Goal: Transaction & Acquisition: Book appointment/travel/reservation

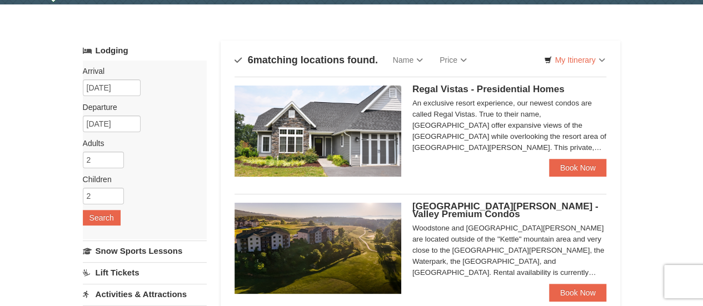
scroll to position [36, 0]
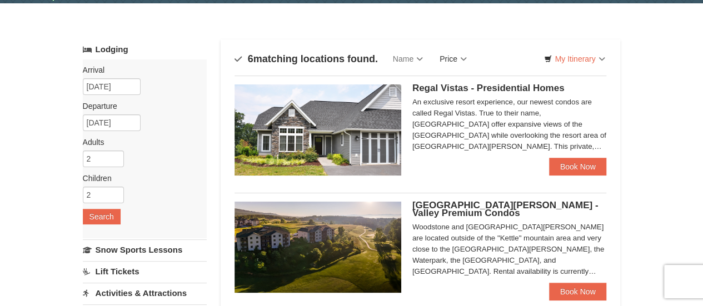
click at [461, 57] on link "Price" at bounding box center [453, 59] width 44 height 22
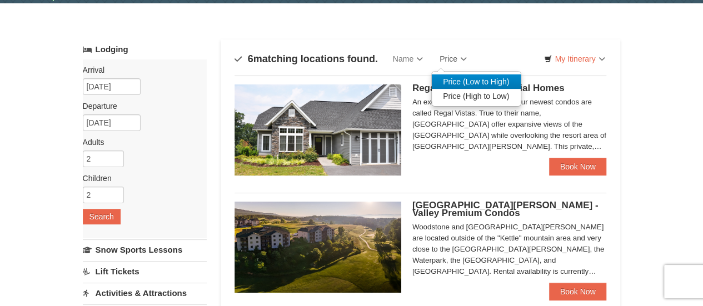
click at [466, 80] on link "Price (Low to High)" at bounding box center [476, 82] width 89 height 14
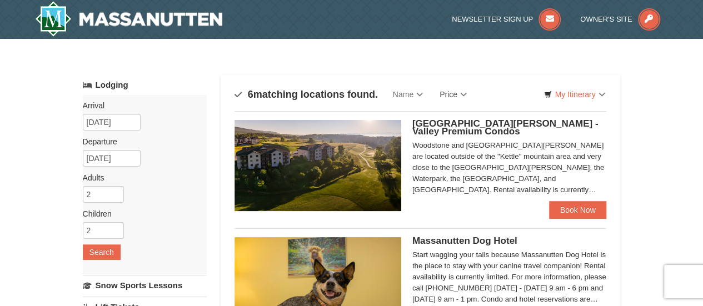
click at [453, 93] on link "Price" at bounding box center [453, 94] width 44 height 22
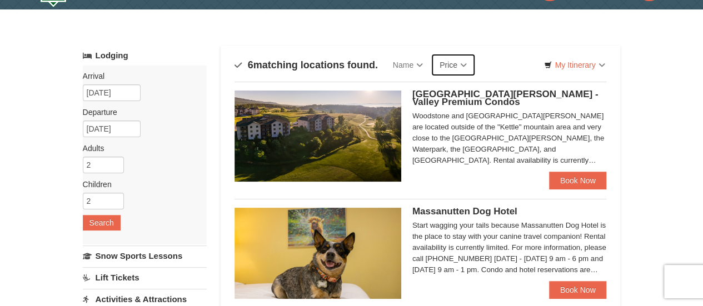
scroll to position [1, 0]
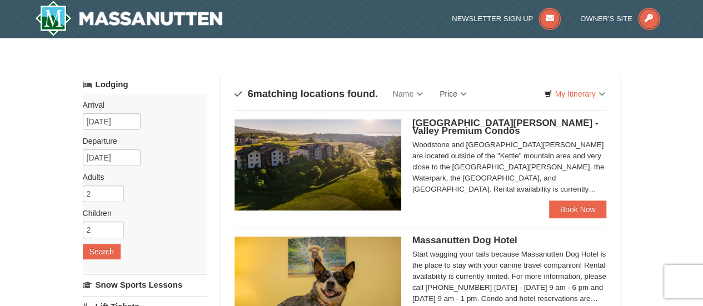
click at [526, 118] on div "Woodstone Meadows - Valley Premium Condos Woodstone and Woodstone Casa de Campo…" at bounding box center [421, 161] width 373 height 101
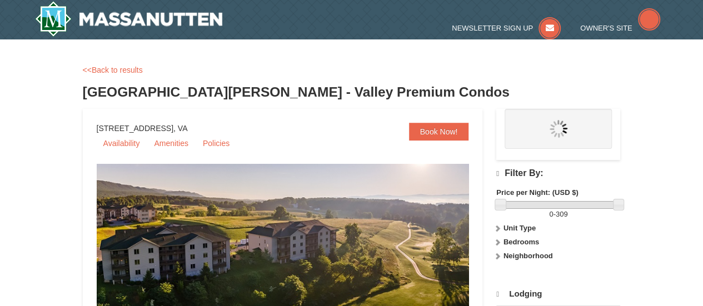
select select "10"
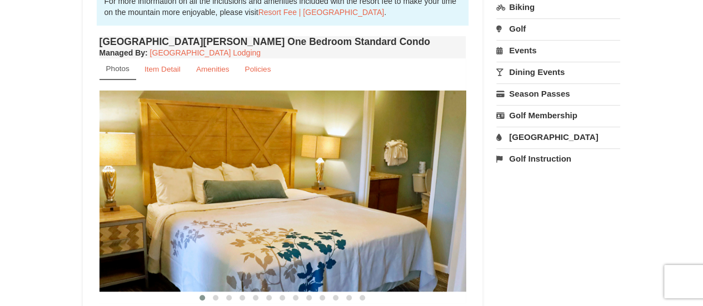
scroll to position [416, 0]
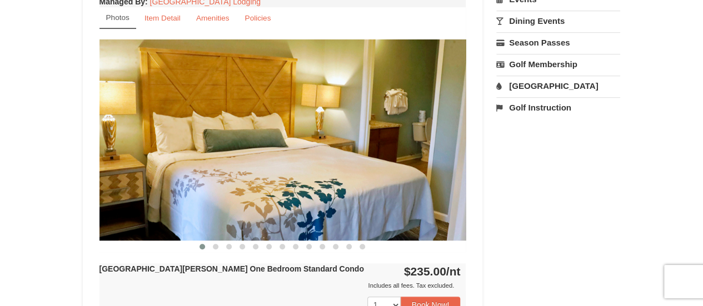
click at [458, 137] on img at bounding box center [283, 139] width 367 height 201
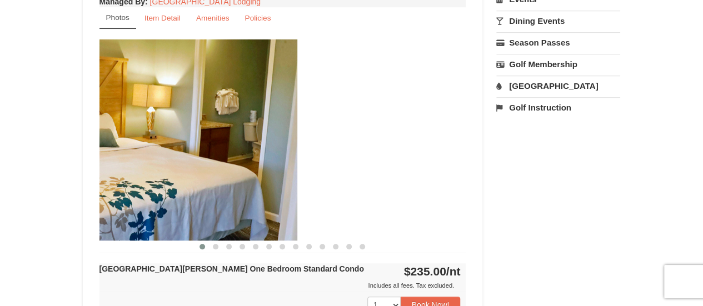
drag, startPoint x: 458, startPoint y: 137, endPoint x: 280, endPoint y: 127, distance: 178.8
click at [280, 127] on img at bounding box center [113, 139] width 367 height 201
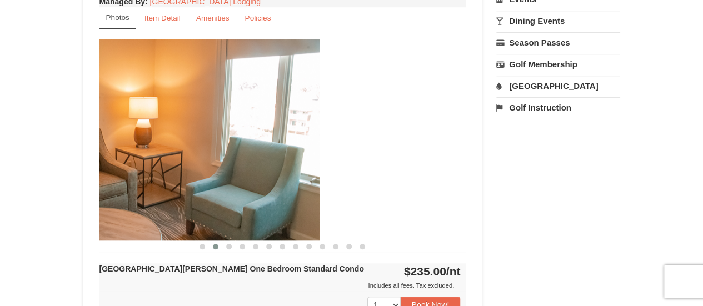
drag, startPoint x: 431, startPoint y: 141, endPoint x: 269, endPoint y: 128, distance: 163.5
click at [269, 128] on img at bounding box center [136, 139] width 367 height 201
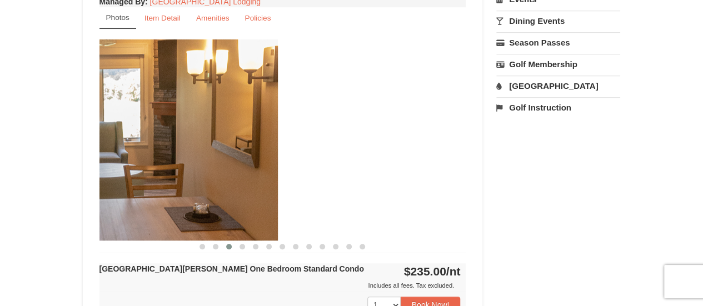
drag, startPoint x: 366, startPoint y: 133, endPoint x: 173, endPoint y: 147, distance: 193.5
click at [173, 147] on img at bounding box center [94, 139] width 367 height 201
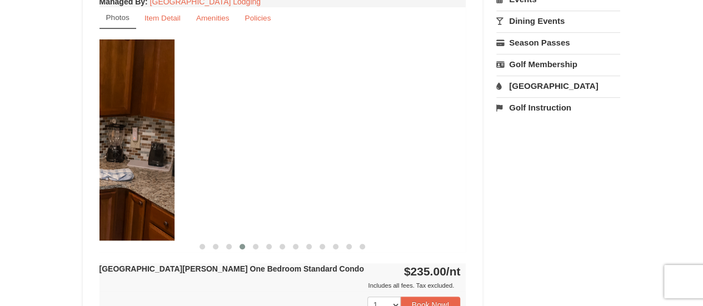
drag, startPoint x: 399, startPoint y: 150, endPoint x: 102, endPoint y: 181, distance: 298.0
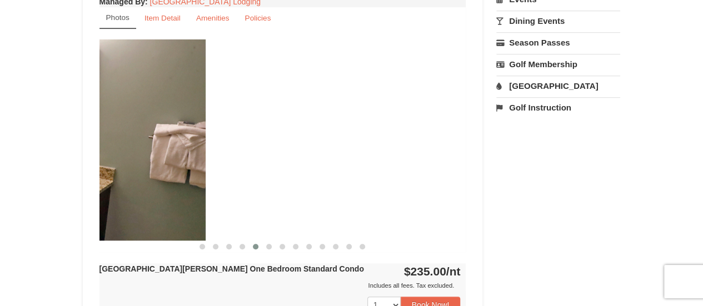
drag, startPoint x: 384, startPoint y: 176, endPoint x: 90, endPoint y: 187, distance: 294.3
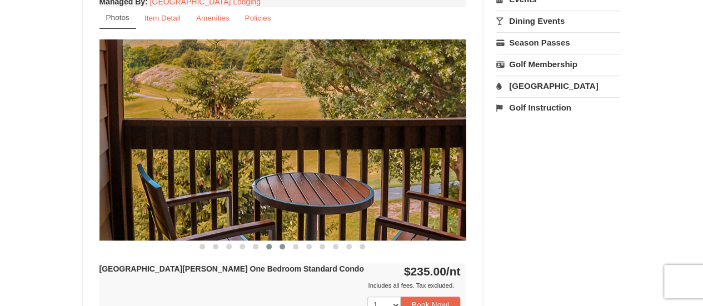
click at [284, 244] on span at bounding box center [283, 247] width 6 height 6
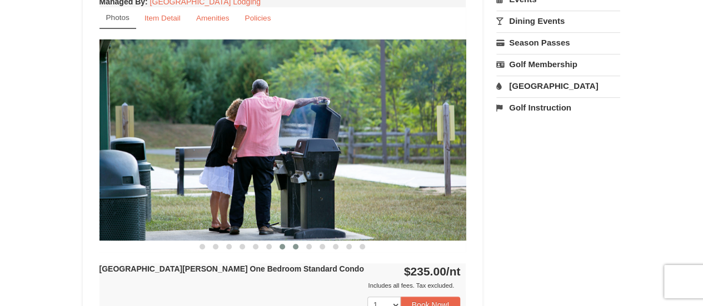
click at [300, 245] on button at bounding box center [295, 246] width 13 height 11
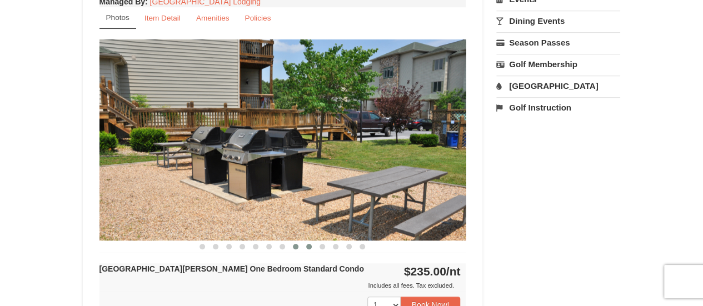
click at [311, 247] on span at bounding box center [309, 247] width 6 height 6
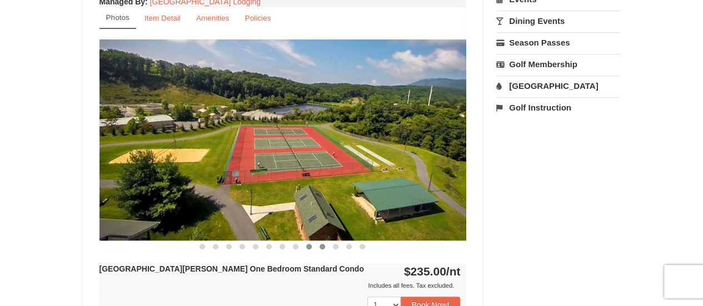
click at [321, 247] on span at bounding box center [323, 247] width 6 height 6
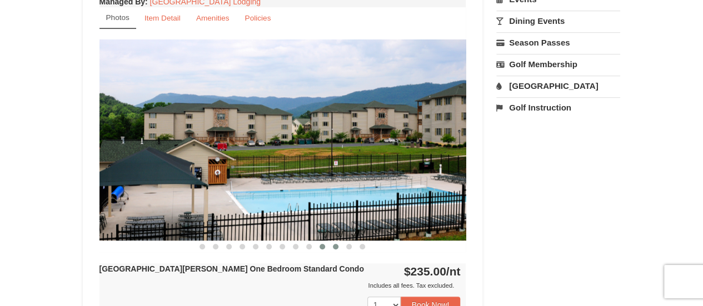
click at [337, 246] on span at bounding box center [336, 247] width 6 height 6
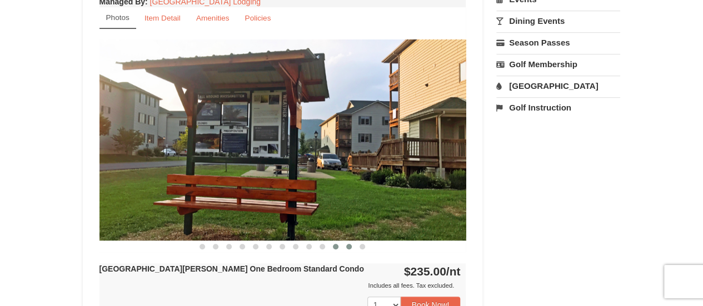
click at [351, 247] on span at bounding box center [349, 247] width 6 height 6
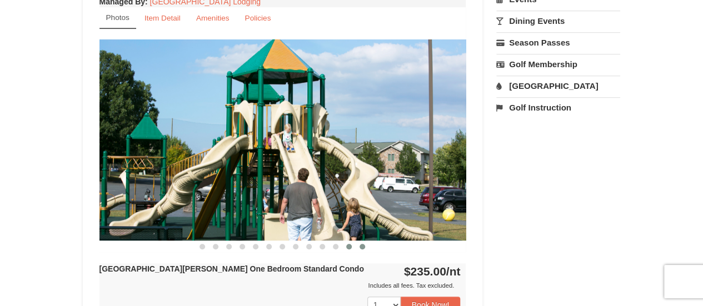
click at [366, 245] on button at bounding box center [362, 246] width 13 height 11
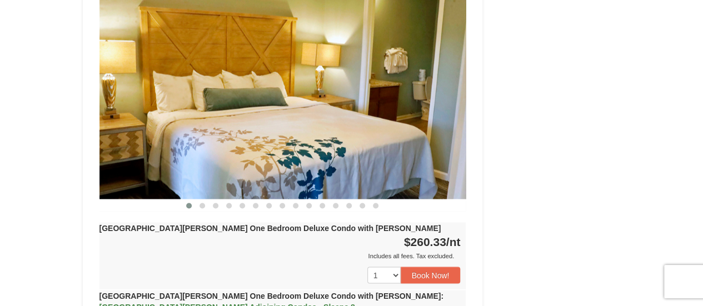
scroll to position [1023, 0]
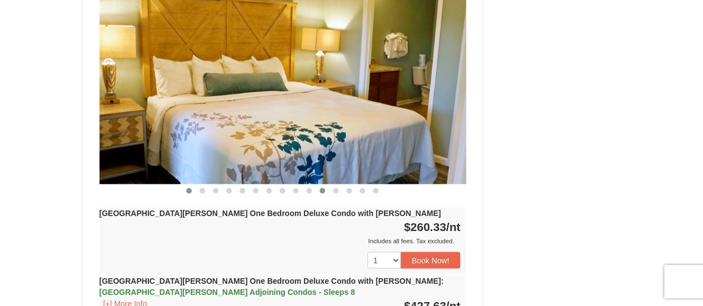
click at [321, 188] on span at bounding box center [323, 191] width 6 height 6
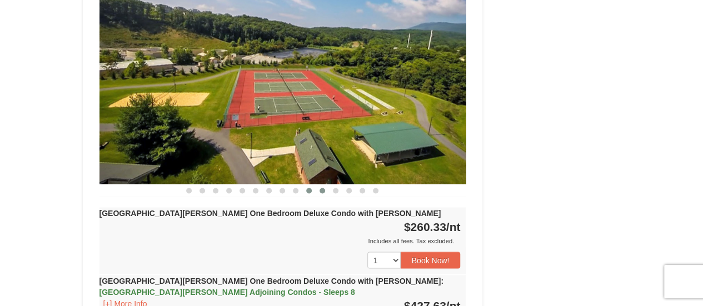
click at [311, 188] on span at bounding box center [309, 191] width 6 height 6
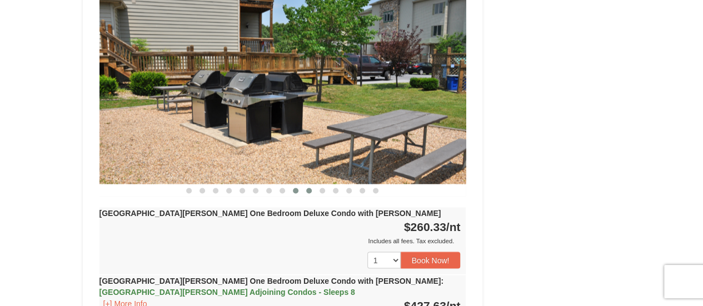
click at [292, 185] on button at bounding box center [295, 190] width 13 height 11
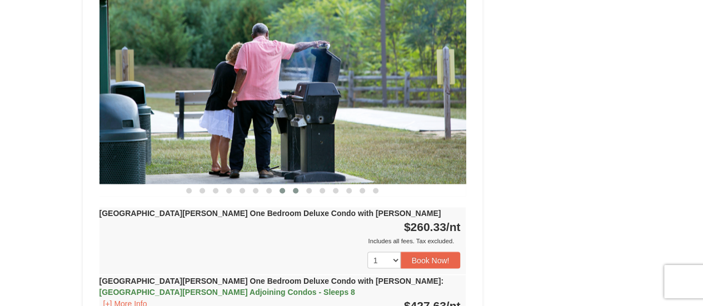
click at [281, 188] on span at bounding box center [283, 191] width 6 height 6
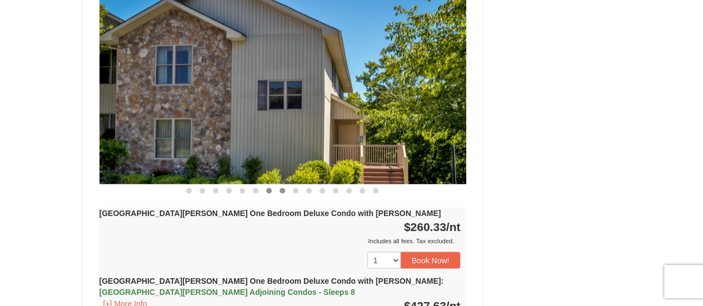
click at [270, 188] on span at bounding box center [269, 191] width 6 height 6
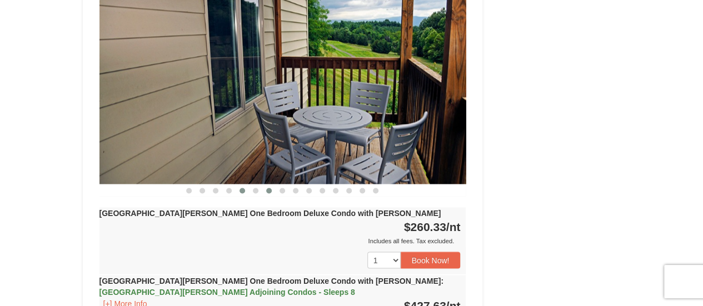
click at [242, 188] on span at bounding box center [243, 191] width 6 height 6
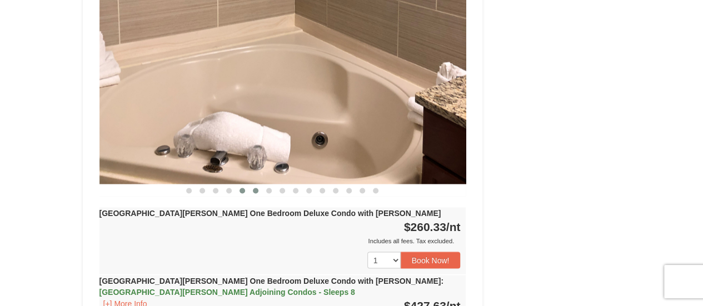
drag, startPoint x: 242, startPoint y: 178, endPoint x: 260, endPoint y: 178, distance: 17.2
click at [260, 184] on div at bounding box center [283, 190] width 367 height 12
click at [260, 185] on button at bounding box center [255, 190] width 13 height 11
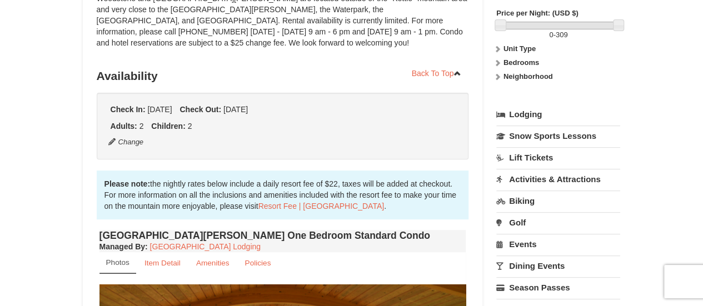
scroll to position [170, 0]
click at [527, 115] on link "Lodging" at bounding box center [559, 115] width 124 height 20
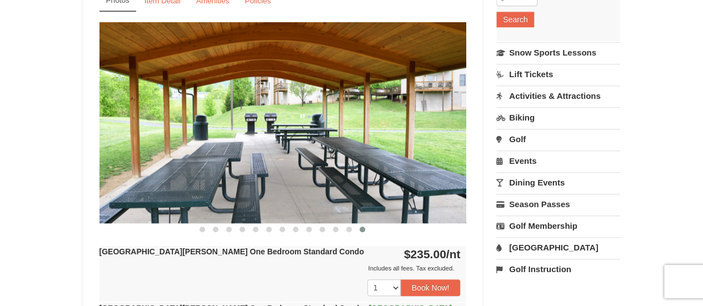
scroll to position [439, 0]
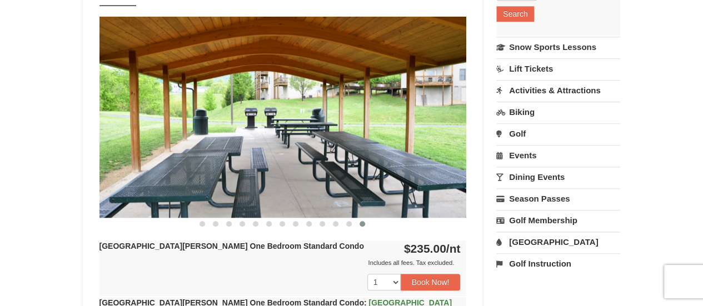
click at [565, 81] on link "Activities & Attractions" at bounding box center [559, 90] width 124 height 21
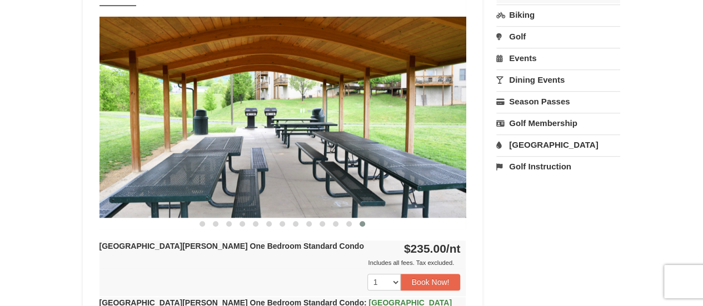
click at [565, 81] on link "Dining Events" at bounding box center [559, 80] width 124 height 21
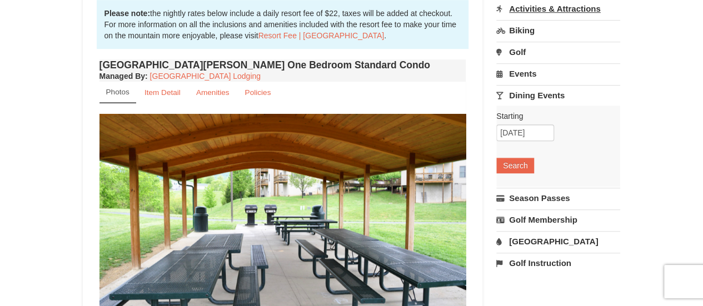
scroll to position [340, 0]
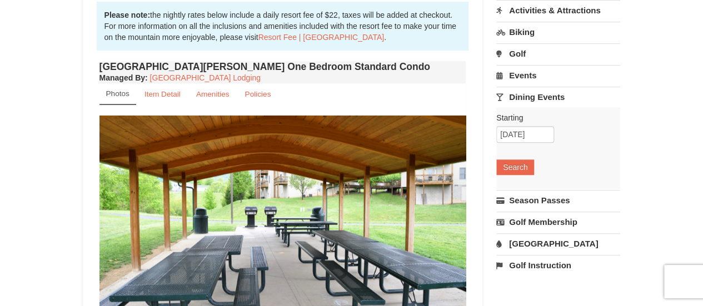
click at [573, 2] on link "Activities & Attractions" at bounding box center [559, 10] width 124 height 21
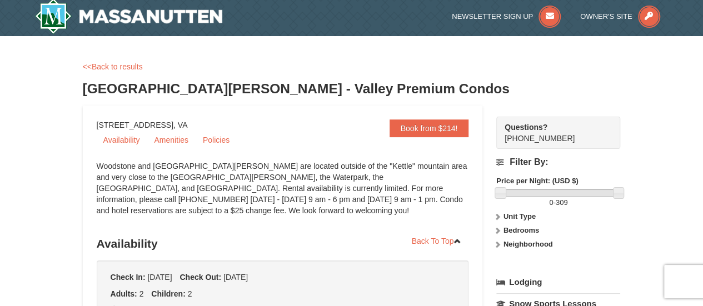
scroll to position [0, 0]
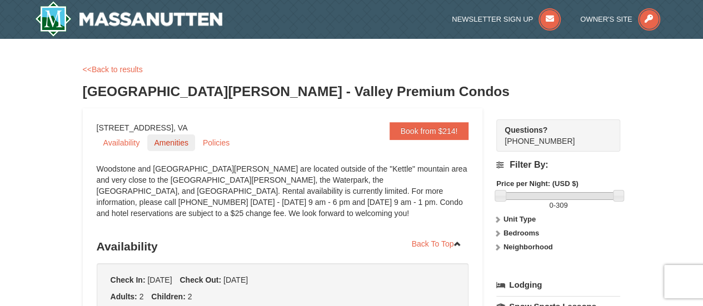
click at [172, 135] on link "Amenities" at bounding box center [170, 143] width 47 height 17
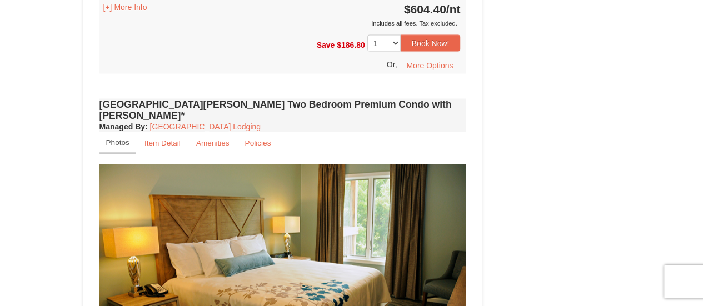
scroll to position [3635, 0]
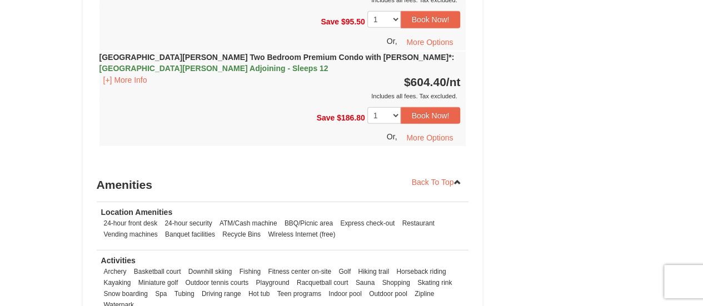
click at [172, 266] on ul "Archery Basketball court Downhill skiing Fishing Fitness center on-site Golf Hi…" at bounding box center [283, 288] width 364 height 44
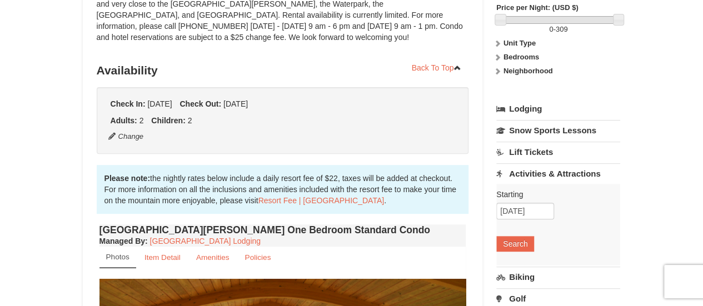
scroll to position [177, 0]
click at [500, 43] on icon at bounding box center [498, 43] width 8 height 8
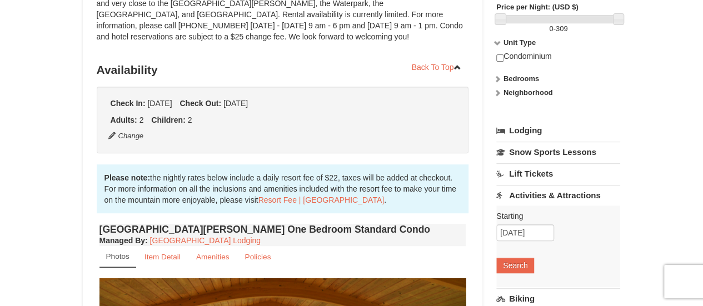
click at [499, 77] on icon at bounding box center [498, 79] width 8 height 8
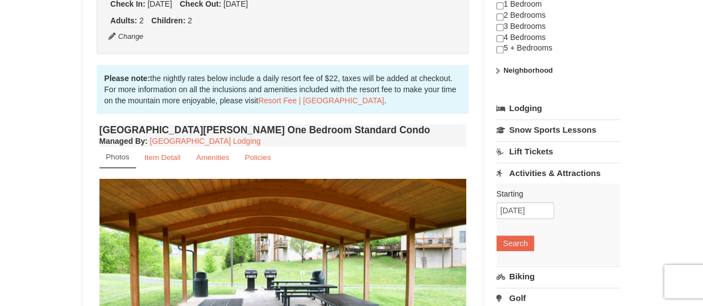
scroll to position [287, 0]
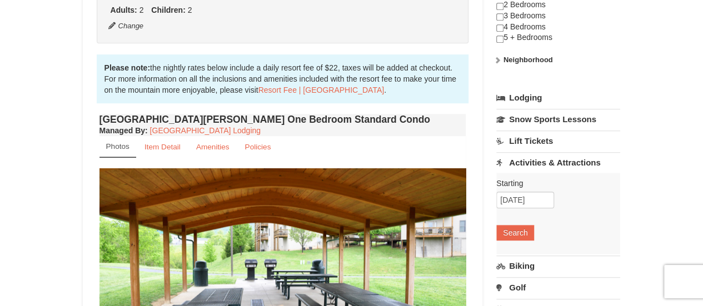
click at [524, 92] on link "Lodging" at bounding box center [559, 98] width 124 height 20
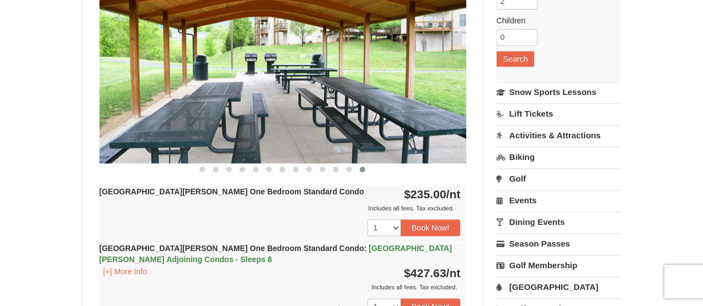
scroll to position [474, 0]
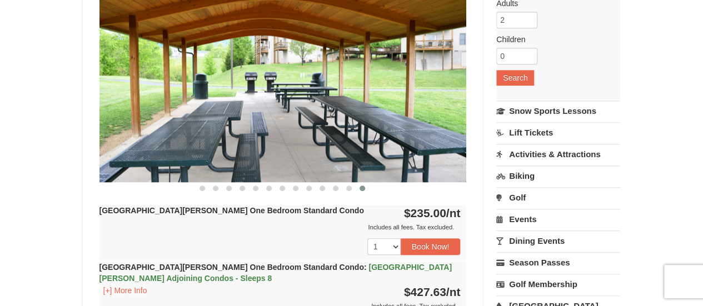
click at [527, 173] on link "Biking" at bounding box center [559, 176] width 124 height 21
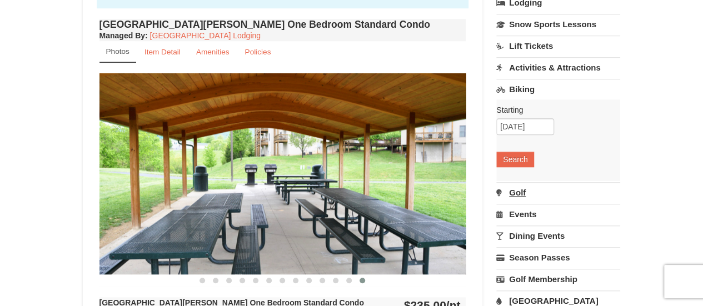
scroll to position [381, 0]
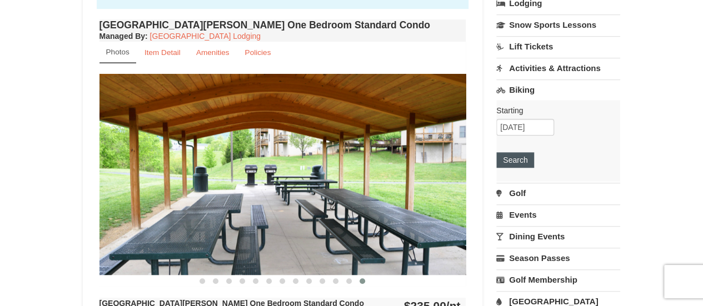
drag, startPoint x: 517, startPoint y: 158, endPoint x: 525, endPoint y: 160, distance: 9.1
click at [525, 160] on button "Search" at bounding box center [516, 160] width 38 height 16
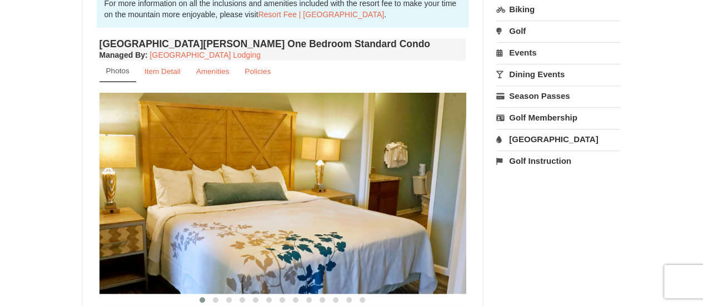
scroll to position [360, 0]
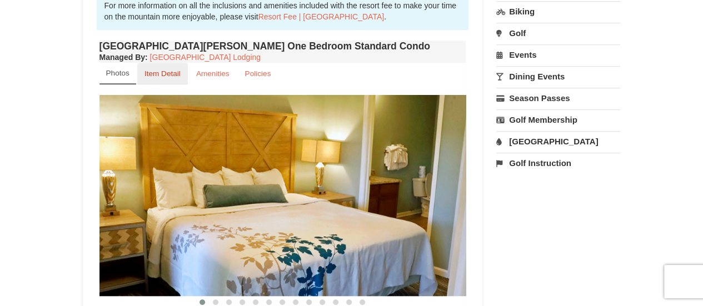
click at [170, 71] on small "Item Detail" at bounding box center [163, 74] width 36 height 8
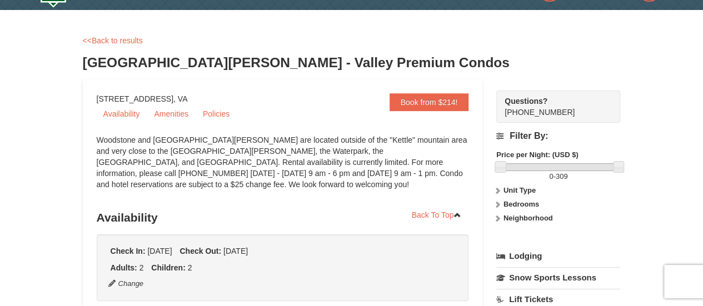
scroll to position [0, 0]
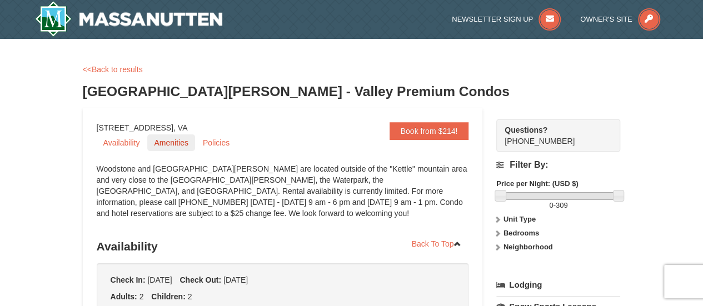
click at [180, 142] on link "Amenities" at bounding box center [170, 143] width 47 height 17
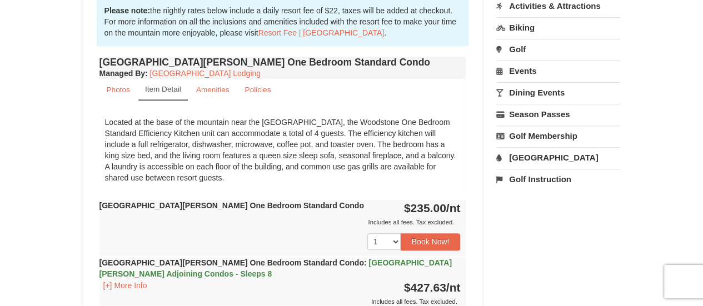
scroll to position [345, 0]
click at [338, 142] on div "Located at the base of the mountain near the Woodstone Registration and Recreat…" at bounding box center [283, 150] width 367 height 78
click at [125, 85] on small "Photos" at bounding box center [118, 89] width 23 height 8
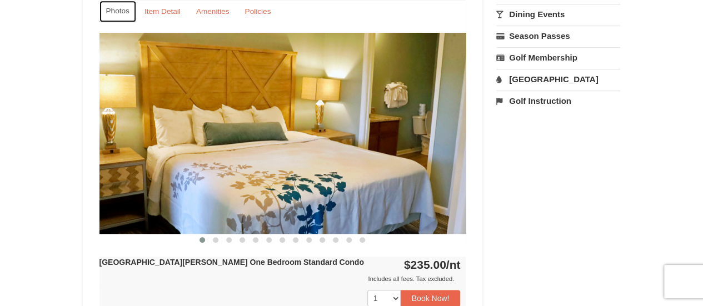
scroll to position [424, 0]
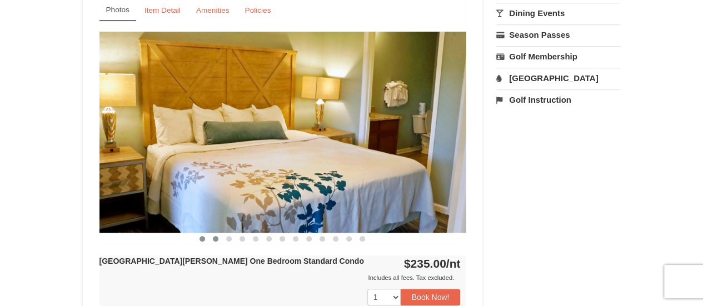
click at [215, 236] on span at bounding box center [216, 239] width 6 height 6
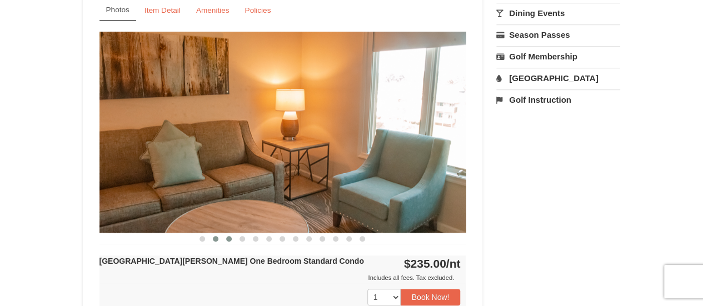
click at [228, 236] on span at bounding box center [229, 239] width 6 height 6
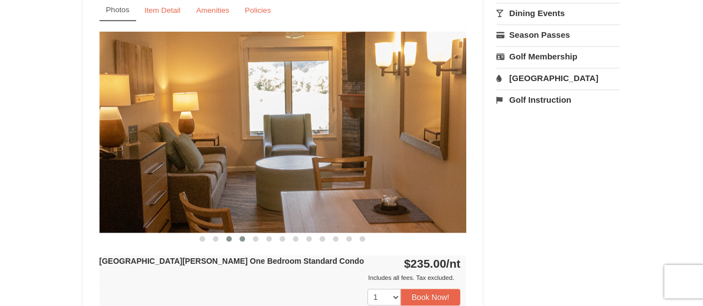
click at [241, 239] on span at bounding box center [243, 239] width 6 height 6
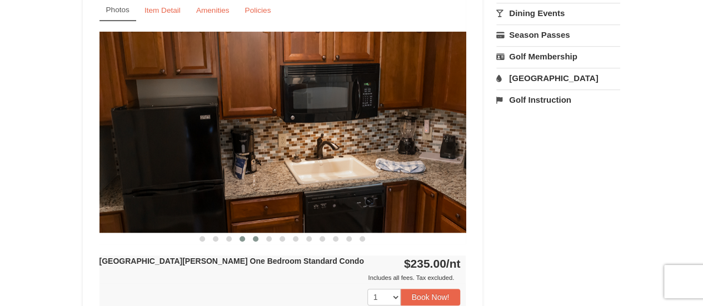
click at [252, 239] on button at bounding box center [255, 239] width 13 height 11
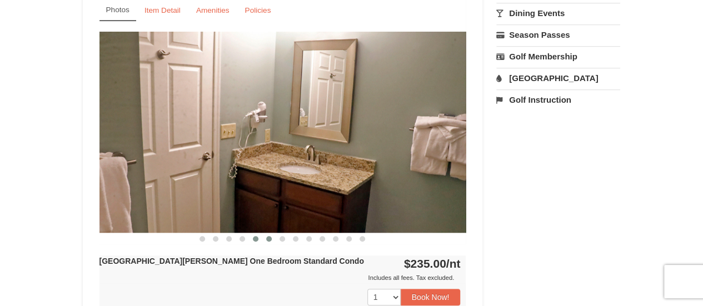
click at [265, 239] on button at bounding box center [268, 239] width 13 height 11
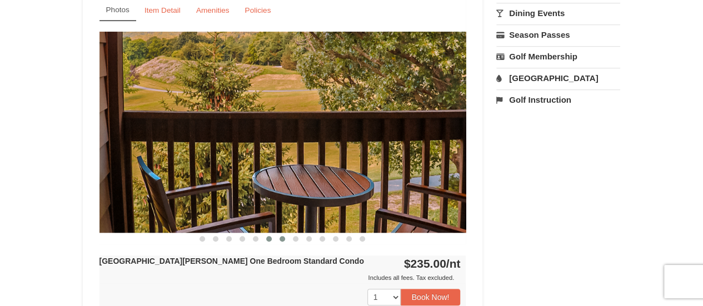
click at [280, 239] on span at bounding box center [283, 239] width 6 height 6
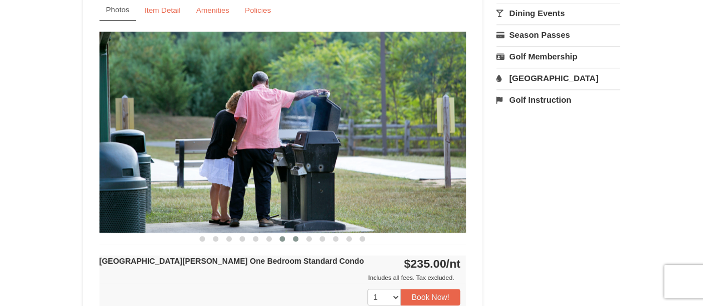
click at [297, 239] on span at bounding box center [296, 239] width 6 height 6
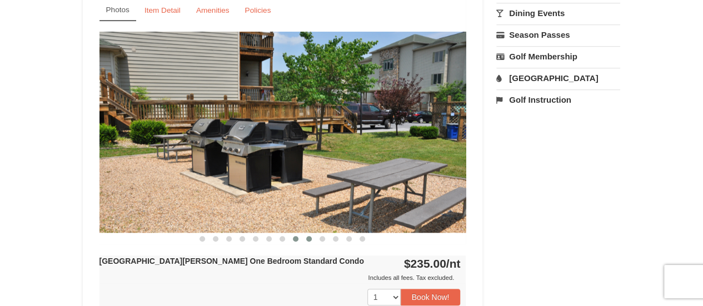
click at [305, 239] on button at bounding box center [308, 239] width 13 height 11
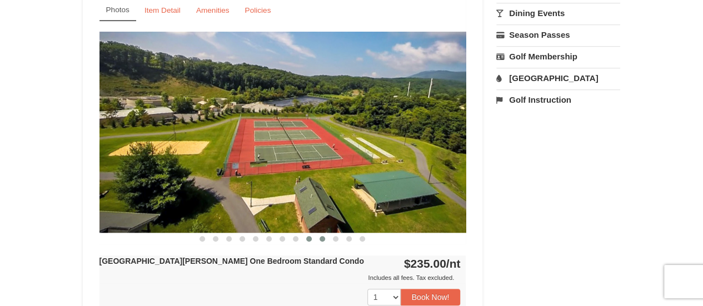
click at [316, 239] on button at bounding box center [322, 239] width 13 height 11
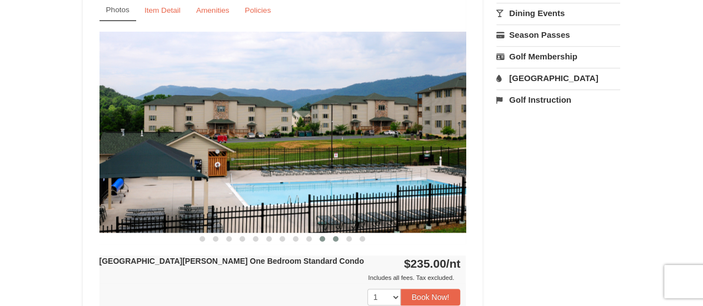
click at [331, 238] on button at bounding box center [335, 239] width 13 height 11
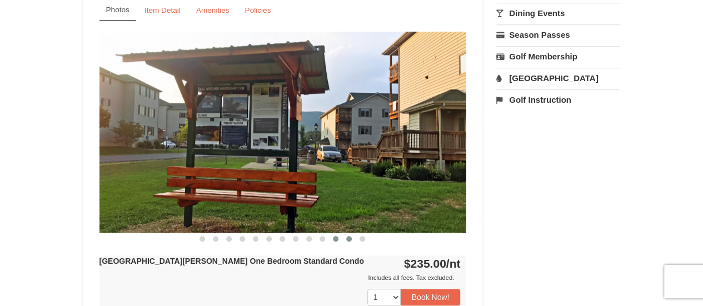
click at [345, 237] on button at bounding box center [349, 239] width 13 height 11
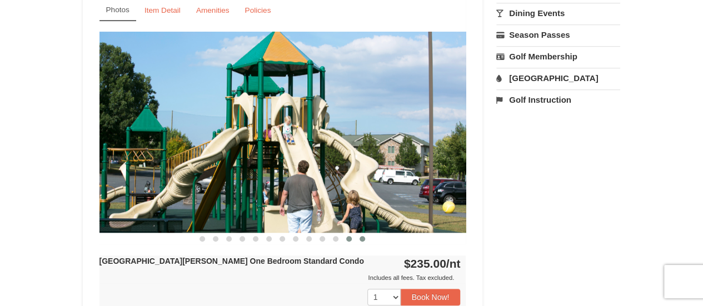
click at [361, 241] on span at bounding box center [363, 239] width 6 height 6
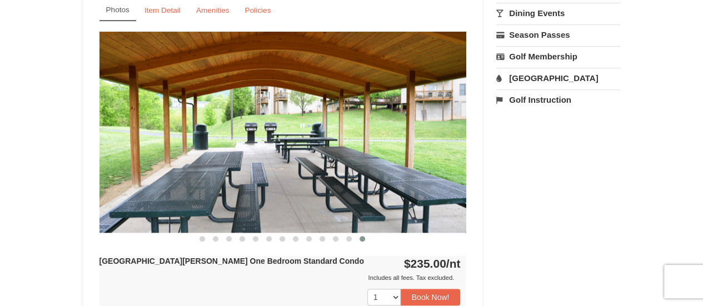
click at [361, 241] on span at bounding box center [363, 239] width 6 height 6
click at [426, 150] on img at bounding box center [283, 132] width 367 height 201
click at [200, 239] on span at bounding box center [203, 239] width 6 height 6
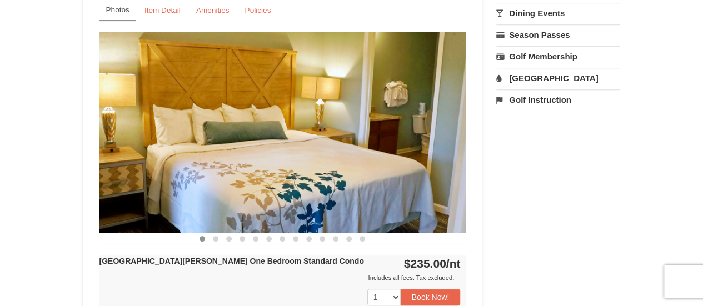
click at [525, 77] on link "[GEOGRAPHIC_DATA]" at bounding box center [559, 78] width 124 height 21
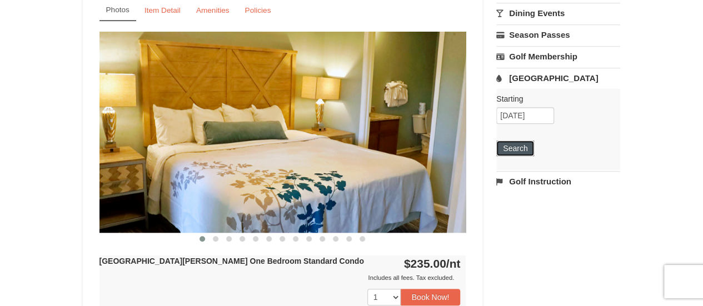
click at [519, 146] on button "Search" at bounding box center [516, 149] width 38 height 16
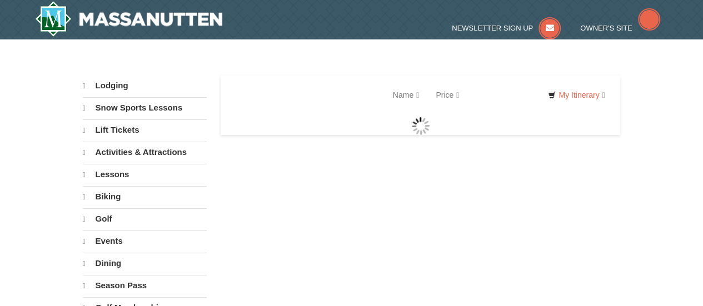
select select "10"
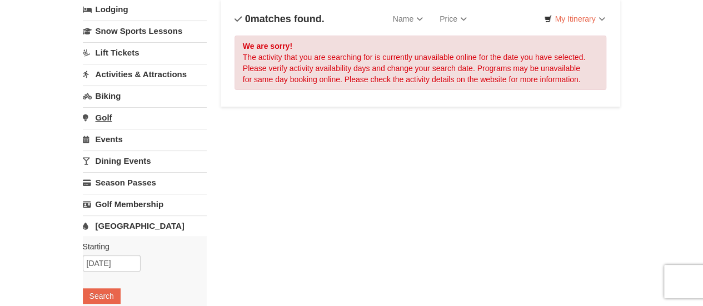
scroll to position [79, 0]
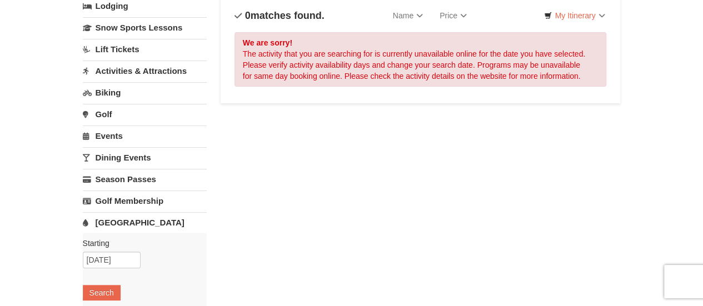
click at [120, 220] on link "[GEOGRAPHIC_DATA]" at bounding box center [145, 222] width 124 height 21
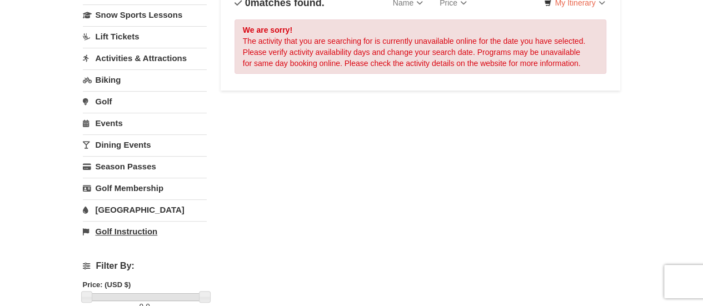
scroll to position [92, 0]
click at [126, 209] on link "[GEOGRAPHIC_DATA]" at bounding box center [145, 209] width 124 height 21
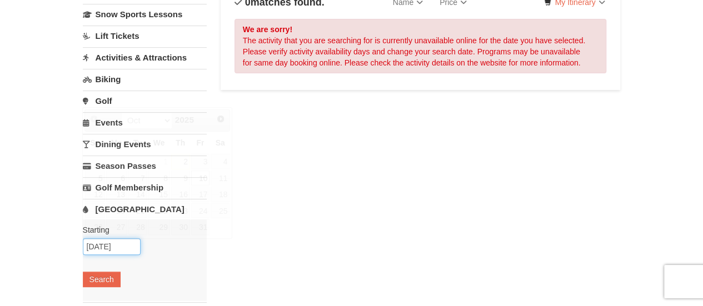
click at [121, 245] on input "10/10/2025" at bounding box center [112, 247] width 58 height 17
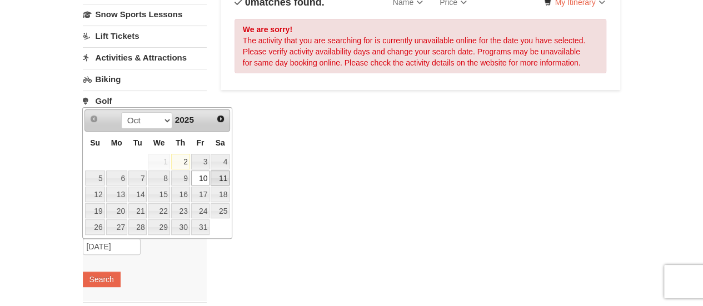
click at [222, 178] on link "11" at bounding box center [220, 179] width 19 height 16
type input "[DATE]"
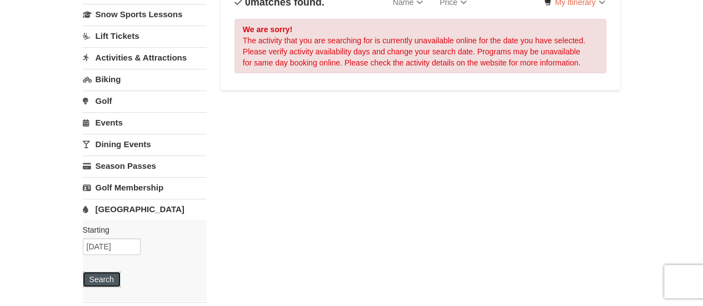
click at [112, 276] on button "Search" at bounding box center [102, 280] width 38 height 16
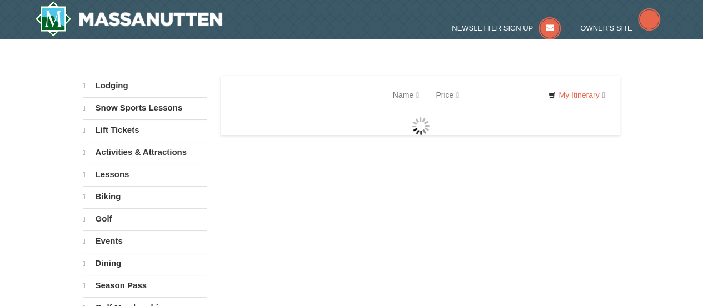
select select "10"
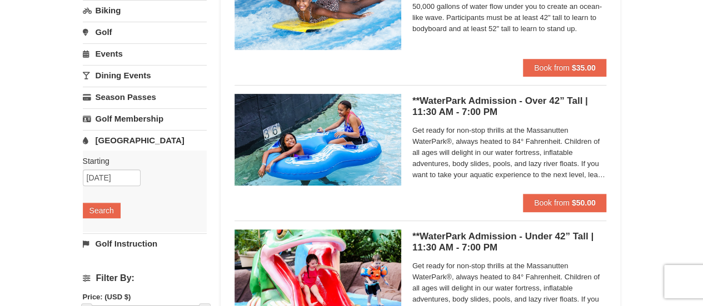
scroll to position [162, 0]
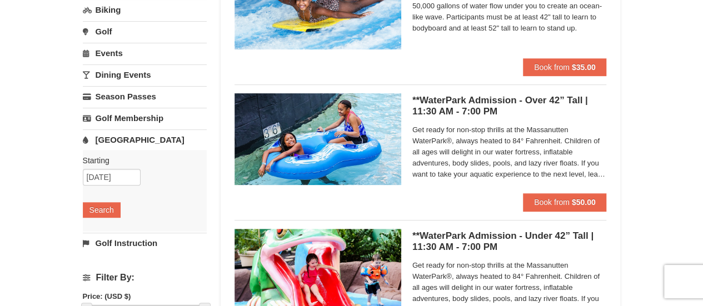
click at [316, 142] on img at bounding box center [318, 138] width 167 height 91
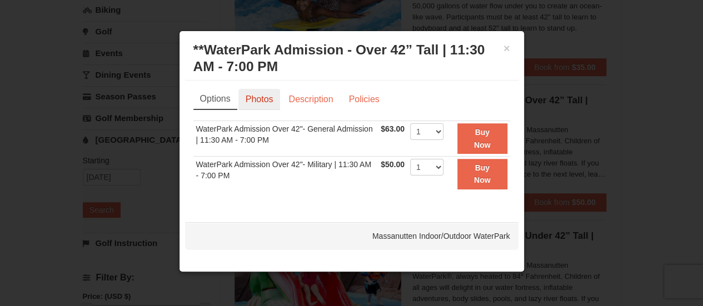
click at [263, 102] on link "Photos" at bounding box center [260, 99] width 42 height 21
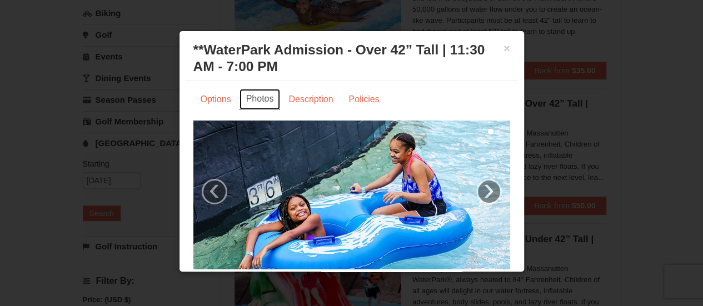
scroll to position [161, 0]
click at [477, 190] on link "›" at bounding box center [490, 192] width 26 height 26
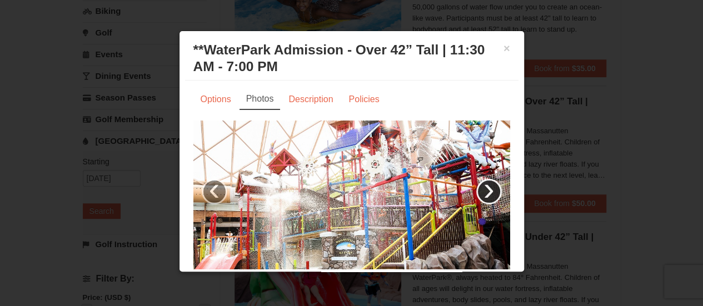
click at [477, 190] on link "›" at bounding box center [490, 192] width 26 height 26
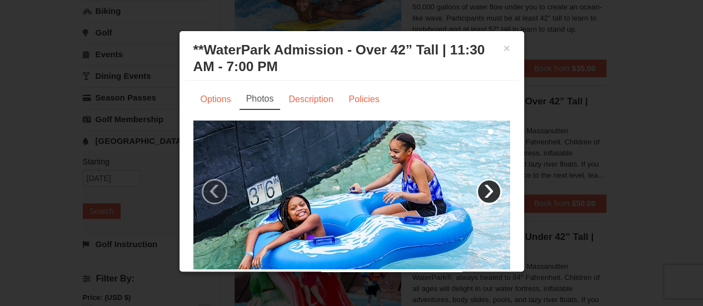
click at [477, 190] on link "›" at bounding box center [490, 192] width 26 height 26
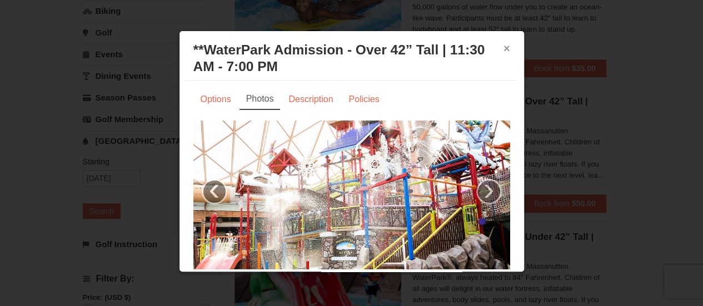
click at [504, 46] on button "×" at bounding box center [507, 48] width 7 height 11
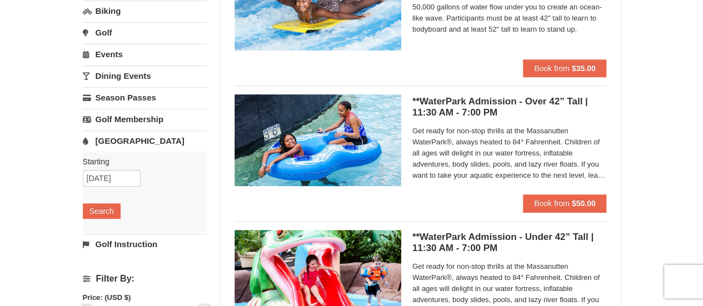
click at [515, 96] on h5 "**WaterPark Admission - Over 42” Tall | 11:30 AM - 7:00 PM Massanutten Indoor/O…" at bounding box center [510, 107] width 195 height 22
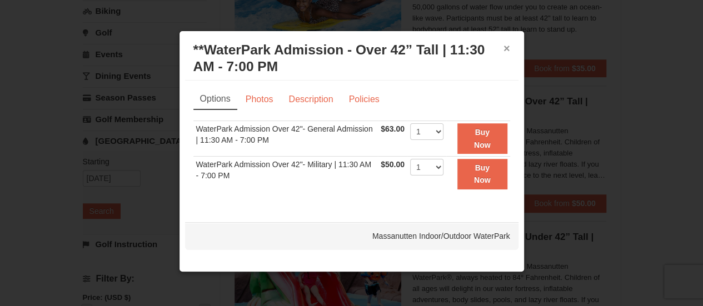
click at [505, 48] on button "×" at bounding box center [507, 48] width 7 height 11
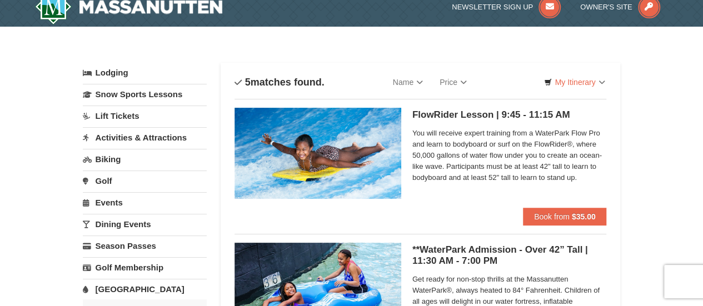
scroll to position [12, 0]
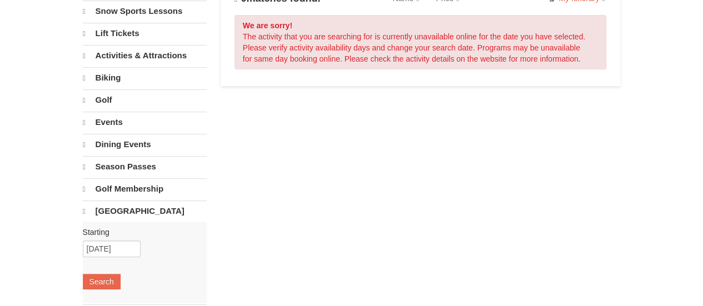
scroll to position [97, 0]
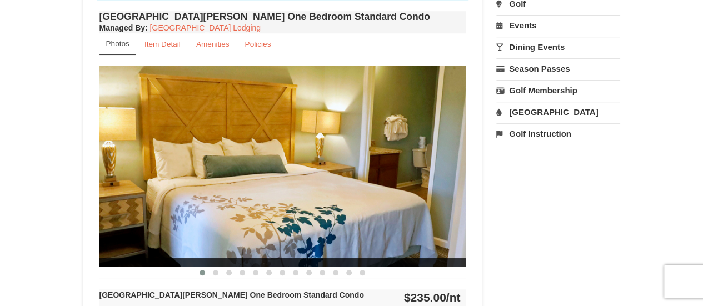
scroll to position [384, 0]
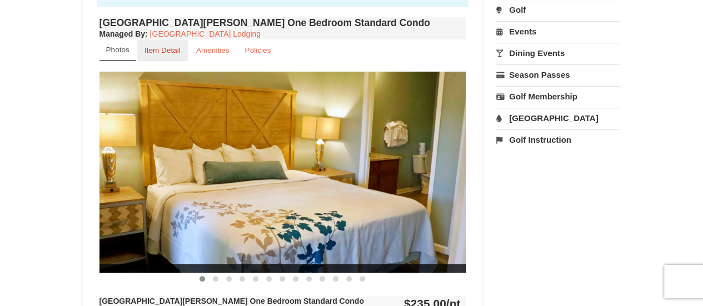
click at [161, 55] on link "Item Detail" at bounding box center [162, 50] width 51 height 22
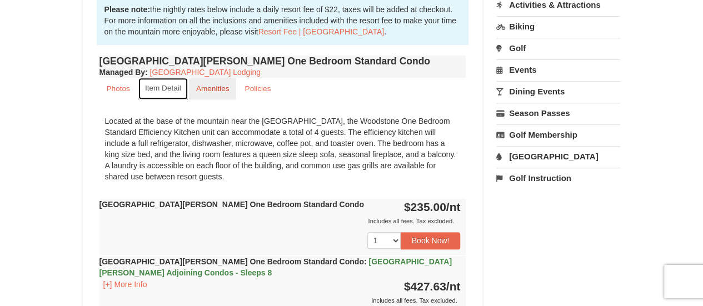
scroll to position [332, 0]
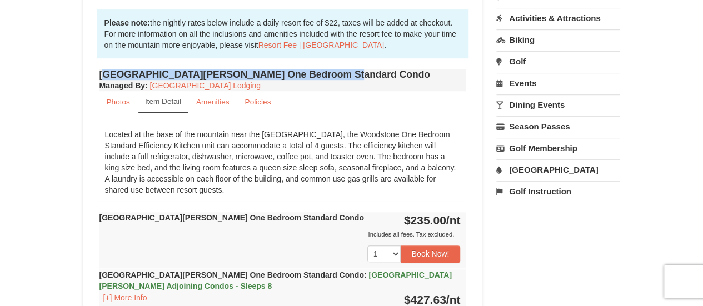
drag, startPoint x: 342, startPoint y: 73, endPoint x: 101, endPoint y: 75, distance: 241.3
click at [101, 75] on h4 "[GEOGRAPHIC_DATA][PERSON_NAME] One Bedroom Standard Condo" at bounding box center [283, 74] width 367 height 11
copy h4 "[GEOGRAPHIC_DATA][PERSON_NAME] One Bedroom Standard Condo"
click at [414, 254] on button "Book Now!" at bounding box center [431, 254] width 60 height 17
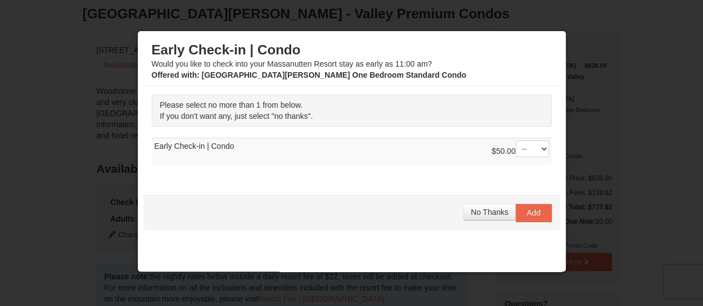
scroll to position [69, 0]
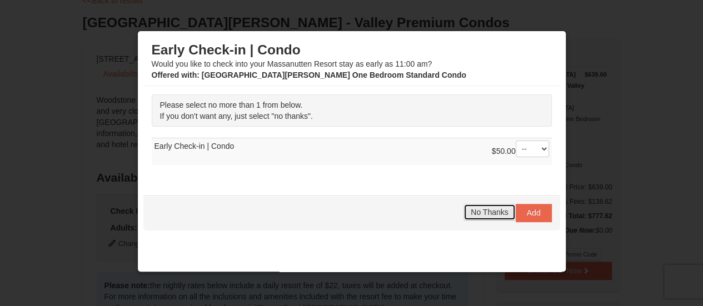
click at [482, 211] on span "No Thanks" at bounding box center [489, 212] width 37 height 9
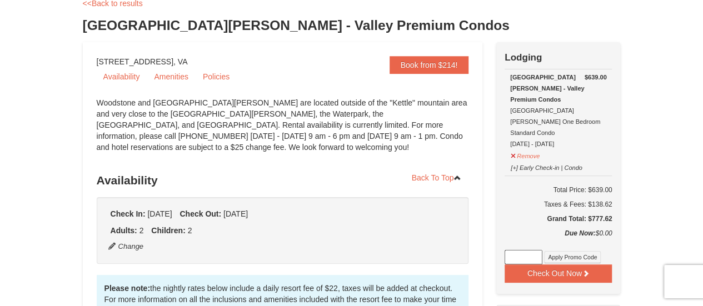
scroll to position [75, 0]
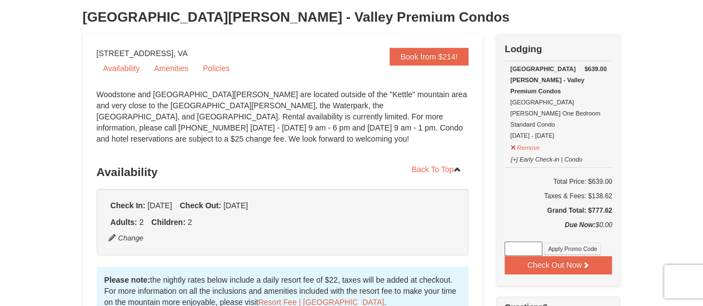
click at [530, 242] on input at bounding box center [524, 249] width 38 height 14
click at [572, 243] on button "Apply Promo Code" at bounding box center [572, 249] width 57 height 12
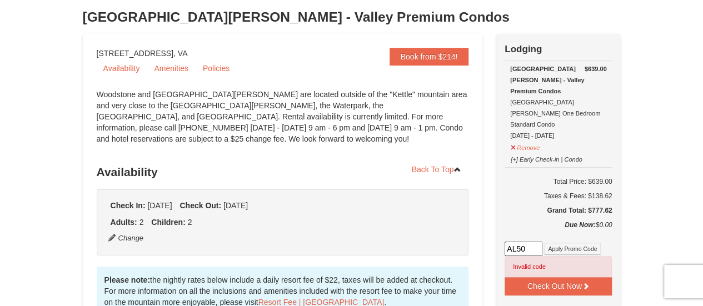
click at [523, 242] on input "AL50" at bounding box center [524, 249] width 38 height 14
type input "A"
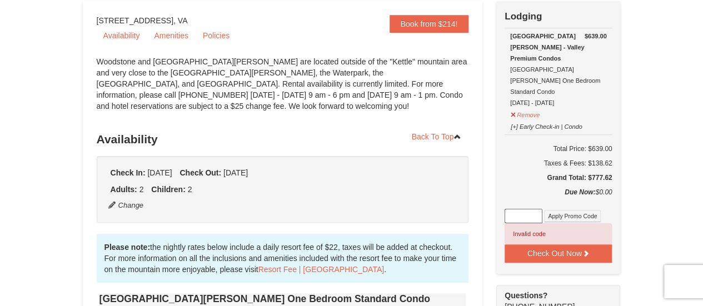
scroll to position [108, 0]
click at [530, 209] on input at bounding box center [524, 216] width 38 height 14
click at [556, 210] on button "Apply Promo Code" at bounding box center [572, 216] width 57 height 12
click at [528, 209] on input "mil" at bounding box center [524, 216] width 38 height 14
type input "m"
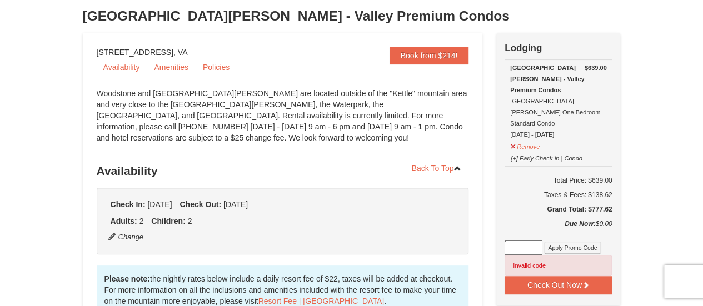
scroll to position [76, 0]
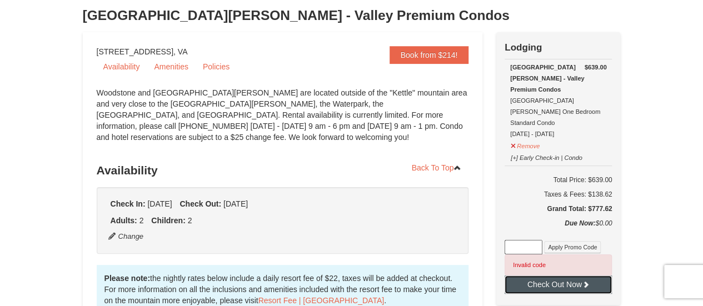
click at [559, 276] on button "Check Out Now" at bounding box center [558, 285] width 107 height 18
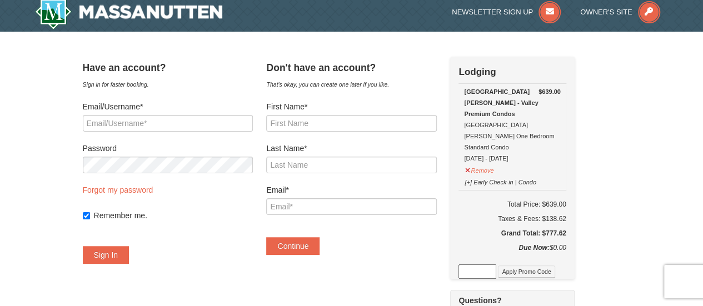
scroll to position [6, 0]
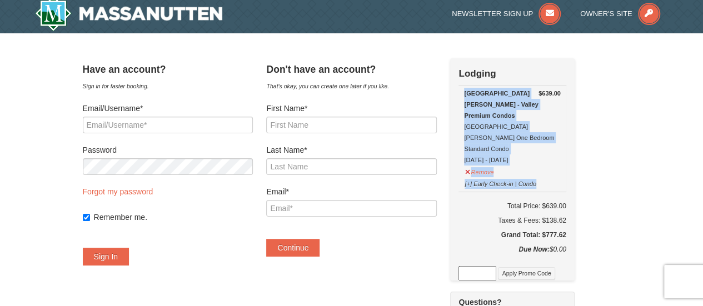
drag, startPoint x: 478, startPoint y: 93, endPoint x: 590, endPoint y: 217, distance: 166.5
copy div "[GEOGRAPHIC_DATA][PERSON_NAME] - Valley Premium Condos [GEOGRAPHIC_DATA][PERSON…"
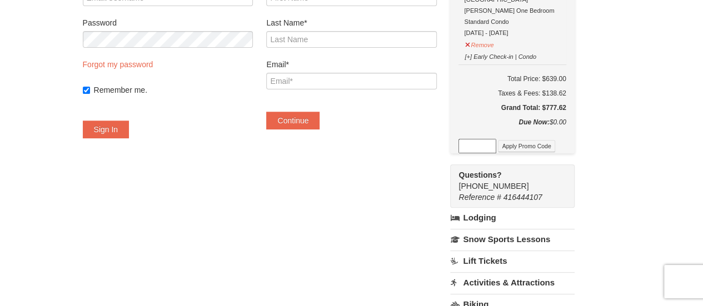
scroll to position [138, 0]
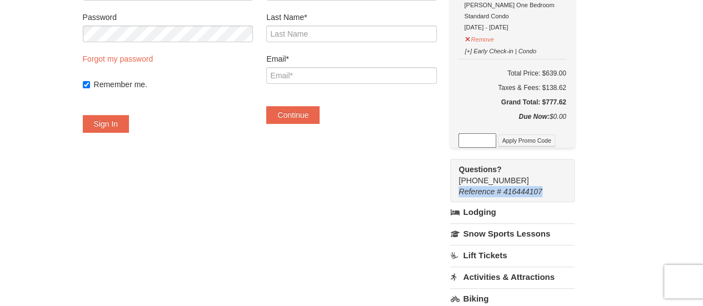
drag, startPoint x: 555, startPoint y: 167, endPoint x: 470, endPoint y: 172, distance: 85.2
click at [470, 172] on div "Questions? [PHONE_NUMBER] Reference # 416444107" at bounding box center [512, 180] width 124 height 43
copy em "Reference # 416444107"
